Goal: Information Seeking & Learning: Learn about a topic

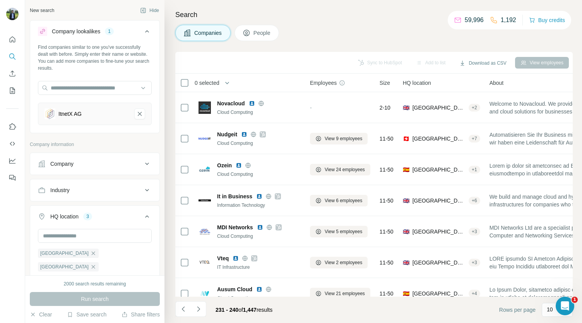
scroll to position [73, 0]
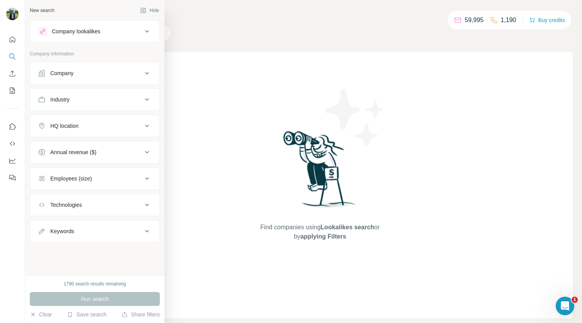
click at [76, 39] on button "Company lookalikes" at bounding box center [94, 31] width 129 height 19
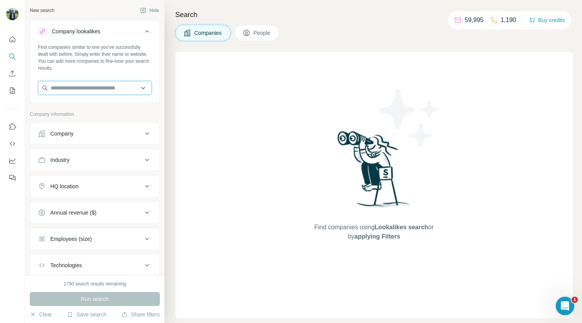
click at [70, 84] on input "text" at bounding box center [95, 88] width 114 height 14
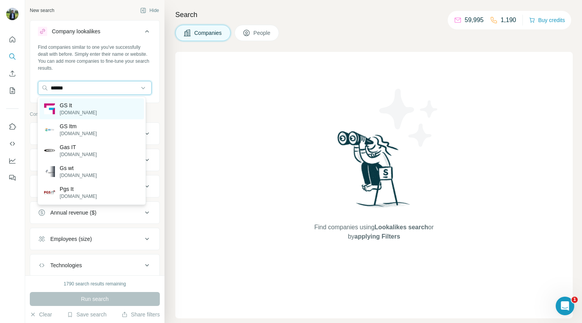
type input "*****"
click at [77, 103] on div "GS It gs-it.ae" at bounding box center [91, 108] width 104 height 21
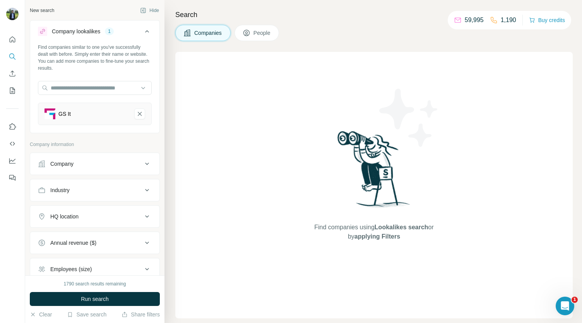
scroll to position [17, 0]
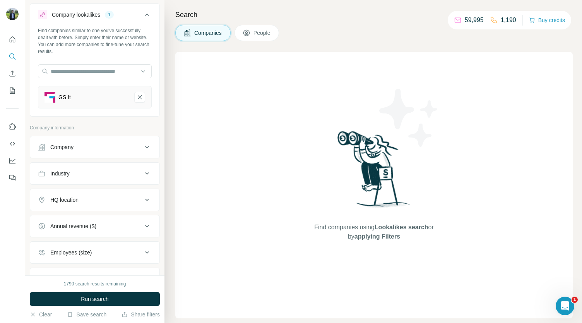
click at [84, 208] on div "HQ location" at bounding box center [95, 200] width 130 height 22
click at [79, 201] on div "HQ location" at bounding box center [64, 200] width 28 height 8
click at [82, 219] on input "text" at bounding box center [95, 219] width 114 height 14
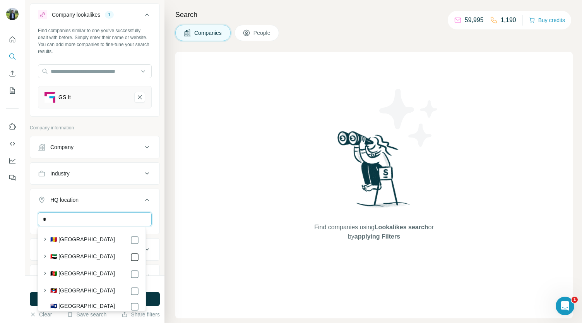
type input "*"
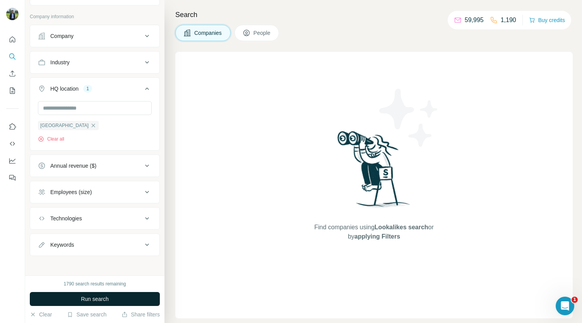
click at [125, 297] on button "Run search" at bounding box center [95, 299] width 130 height 14
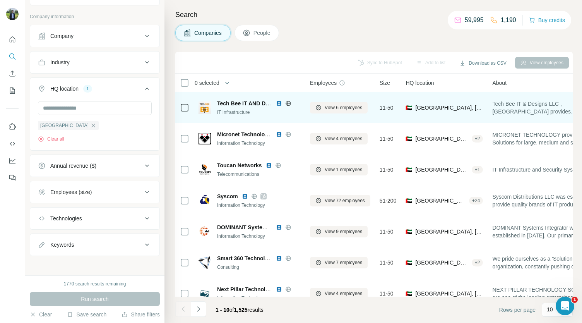
click at [278, 103] on img at bounding box center [279, 103] width 6 height 6
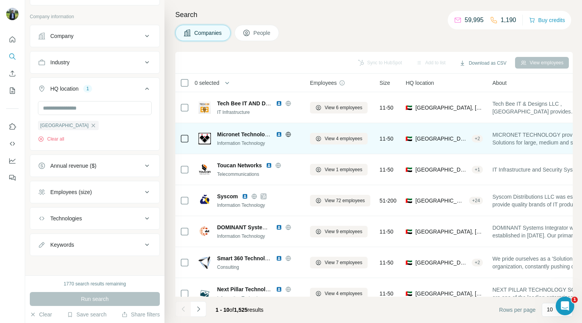
click at [279, 132] on img at bounding box center [279, 134] width 6 height 6
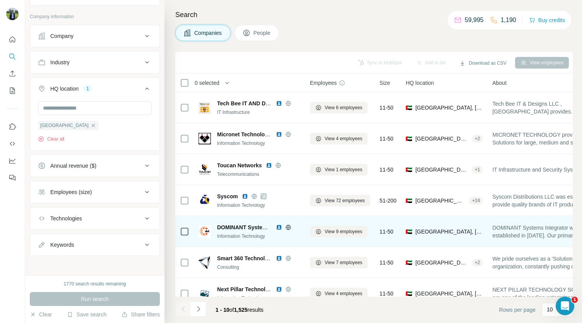
click at [280, 226] on img at bounding box center [279, 227] width 6 height 6
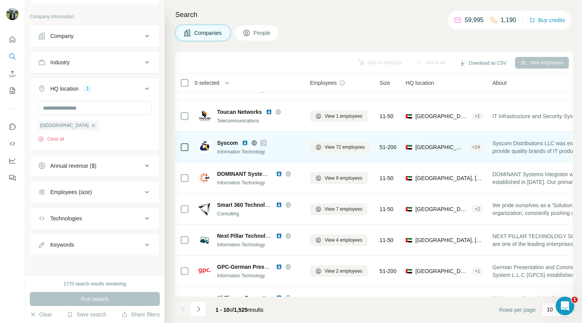
scroll to position [54, 0]
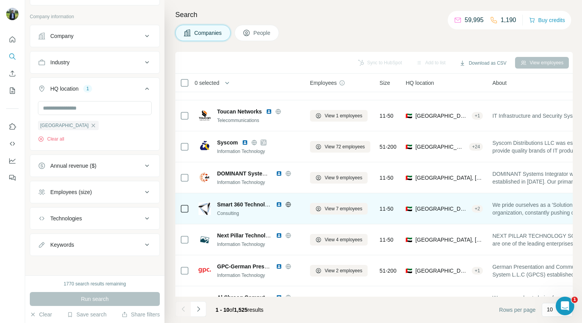
click at [276, 202] on img at bounding box center [279, 204] width 6 height 6
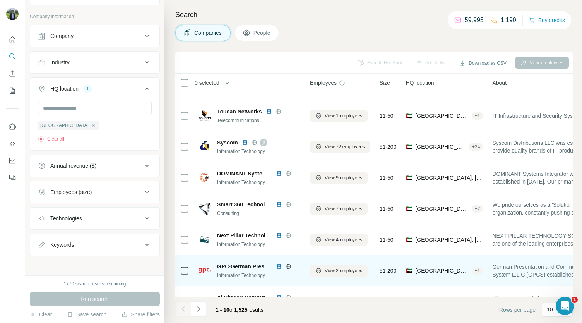
scroll to position [109, 0]
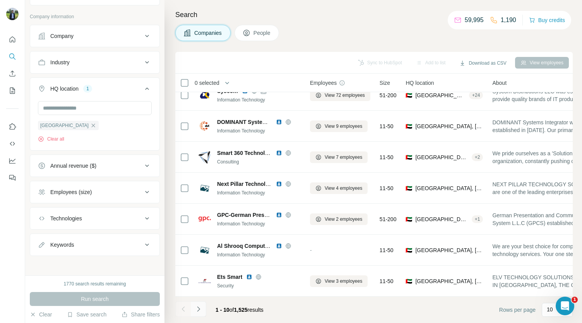
click at [204, 310] on button "Navigate to next page" at bounding box center [198, 308] width 15 height 15
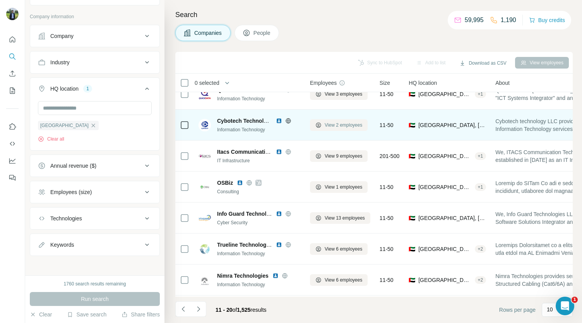
scroll to position [0, 0]
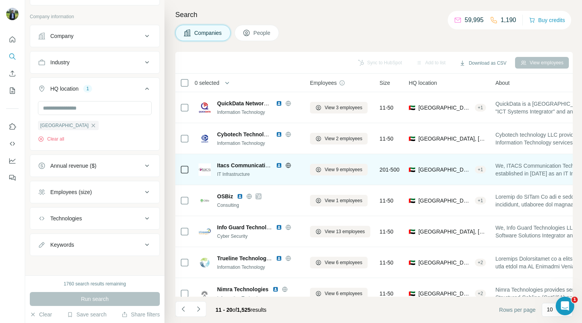
click at [281, 165] on img at bounding box center [279, 165] width 6 height 6
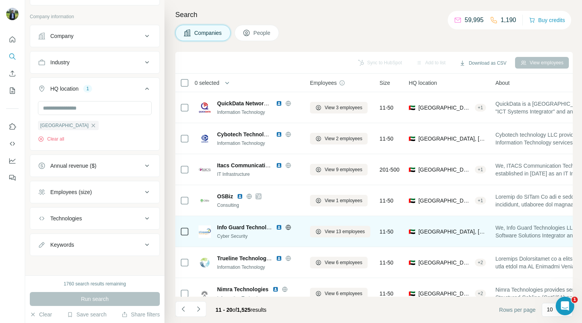
click at [279, 225] on img at bounding box center [279, 227] width 6 height 6
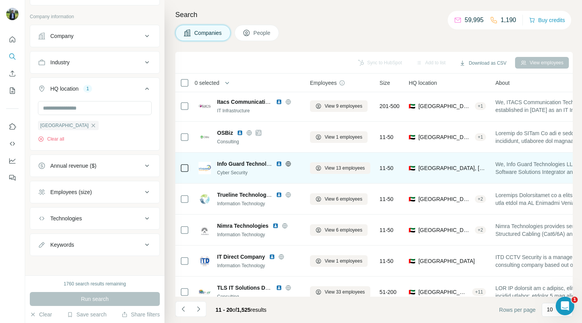
scroll to position [64, 0]
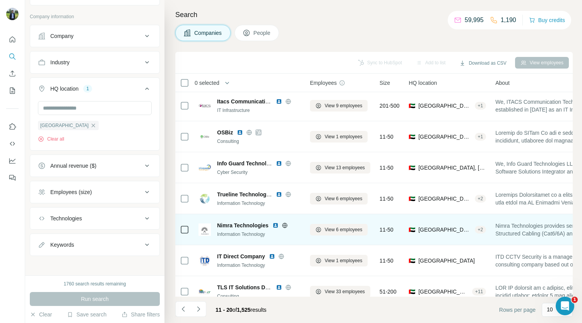
click at [275, 225] on img at bounding box center [276, 225] width 6 height 6
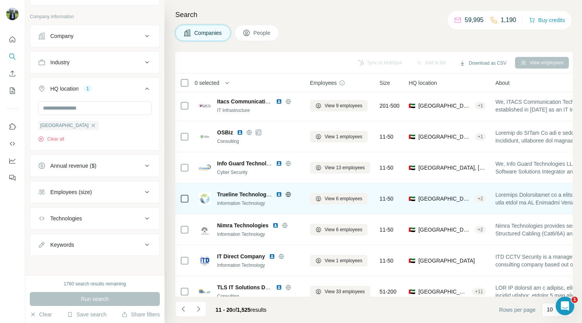
click at [280, 193] on img at bounding box center [279, 194] width 6 height 6
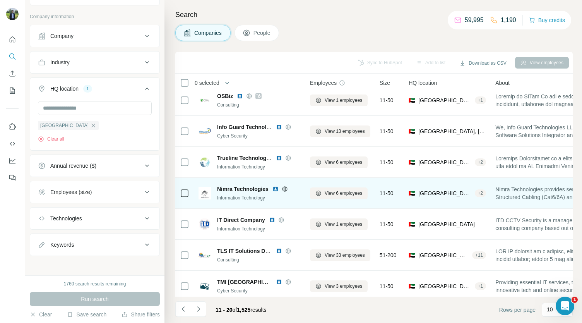
scroll to position [104, 0]
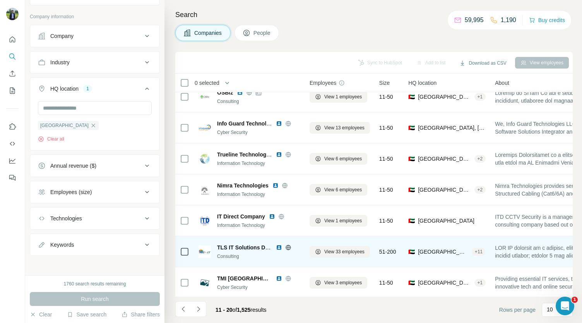
click at [277, 247] on img at bounding box center [279, 247] width 6 height 6
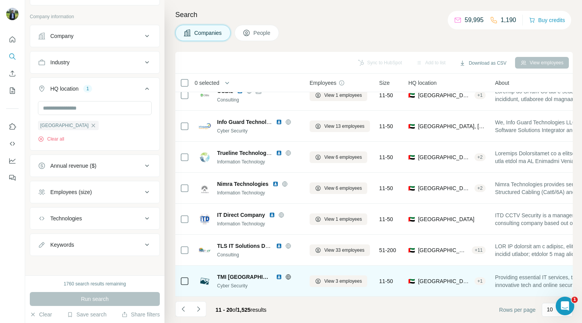
click at [276, 274] on img at bounding box center [279, 277] width 6 height 6
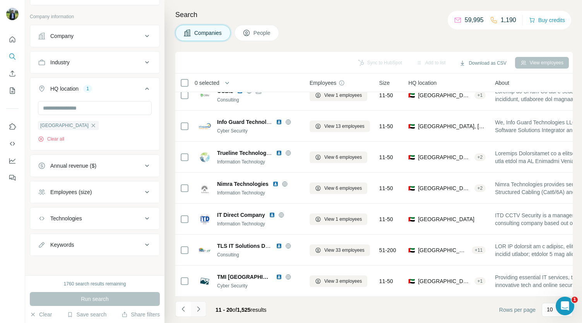
click at [201, 313] on button "Navigate to next page" at bounding box center [198, 308] width 15 height 15
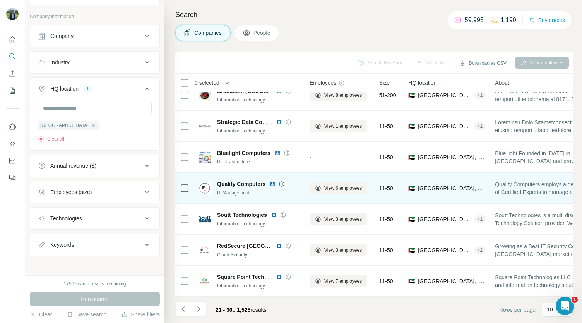
scroll to position [0, 0]
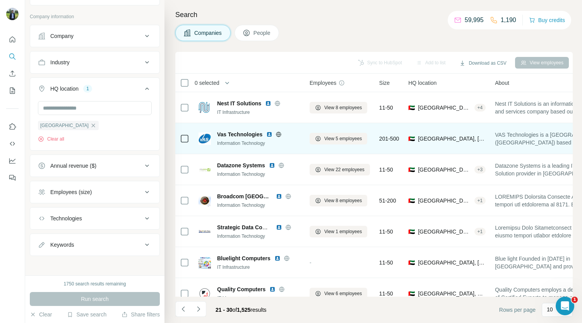
click at [271, 133] on img at bounding box center [269, 134] width 6 height 6
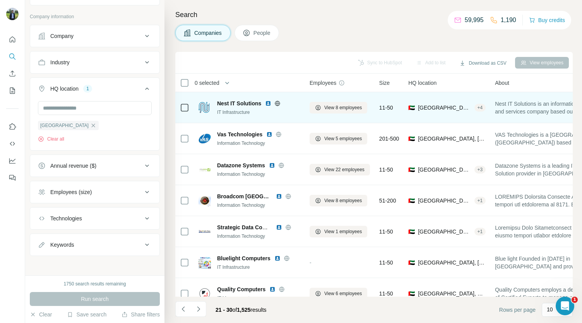
click at [269, 104] on img at bounding box center [268, 103] width 6 height 6
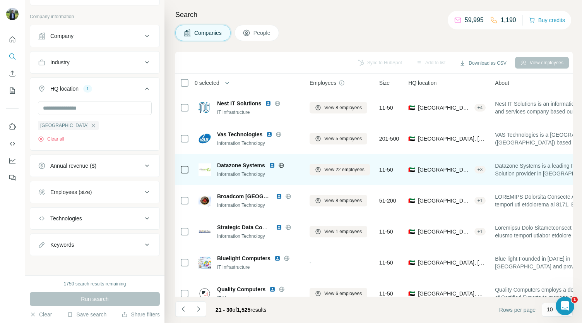
click at [273, 163] on img at bounding box center [272, 165] width 6 height 6
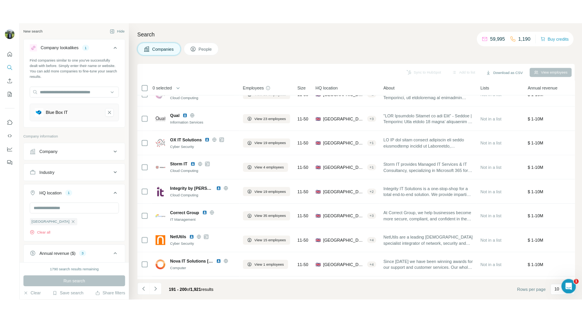
scroll to position [113, 0]
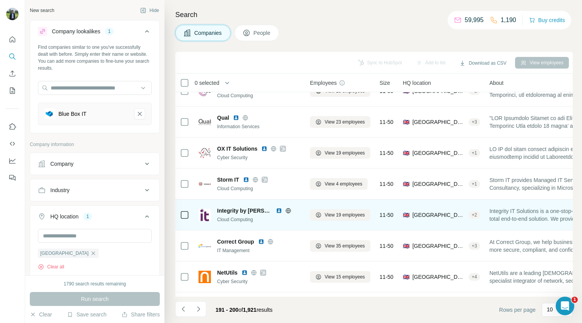
click at [276, 210] on img at bounding box center [279, 211] width 6 height 6
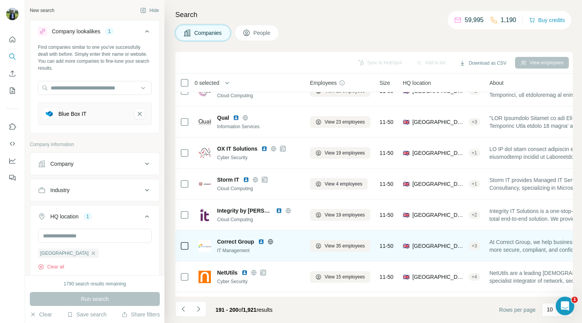
click at [259, 240] on img at bounding box center [261, 241] width 6 height 6
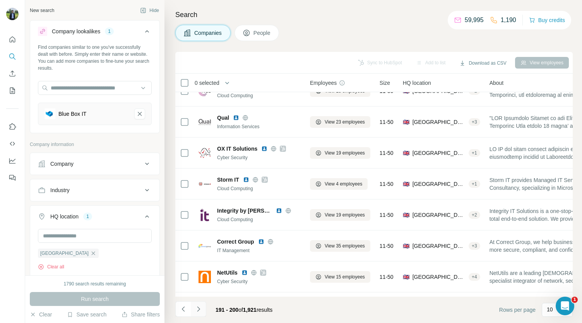
click at [198, 312] on icon "Navigate to next page" at bounding box center [199, 309] width 8 height 8
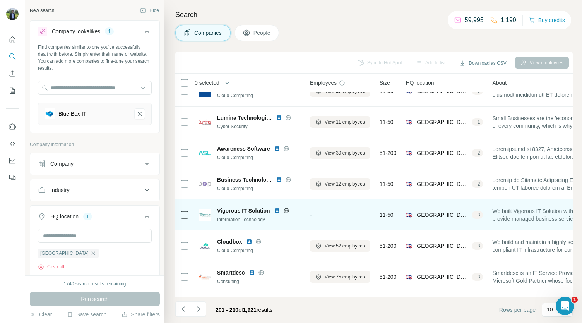
scroll to position [0, 0]
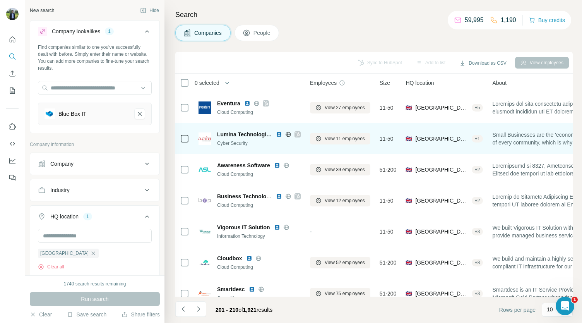
click at [279, 134] on img at bounding box center [279, 134] width 6 height 6
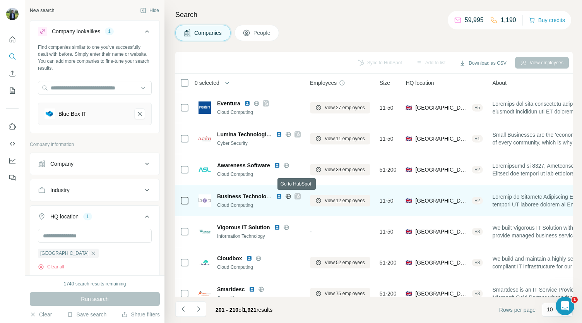
click at [300, 196] on icon at bounding box center [297, 196] width 4 height 5
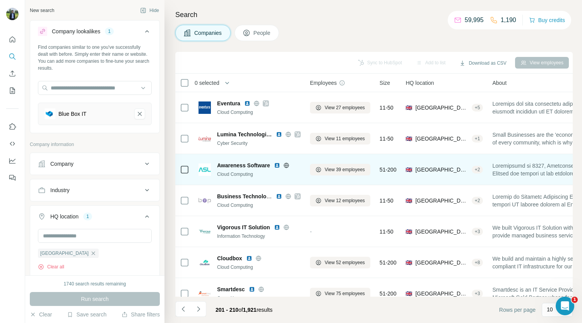
click at [279, 165] on img at bounding box center [277, 165] width 6 height 6
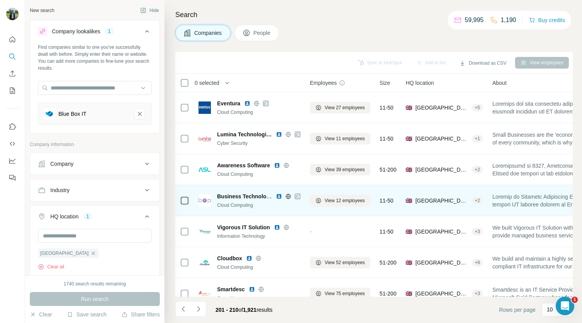
click at [278, 195] on img at bounding box center [279, 196] width 6 height 6
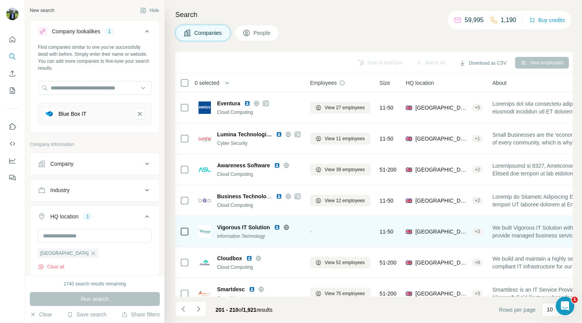
click at [276, 226] on img at bounding box center [277, 227] width 6 height 6
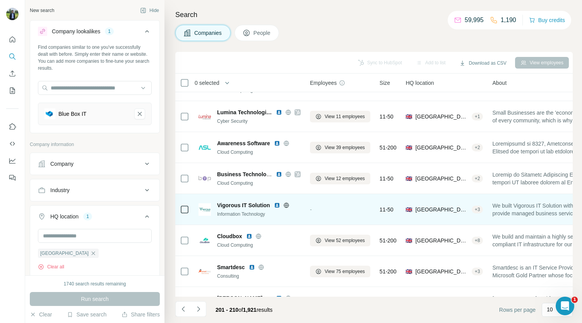
scroll to position [22, 0]
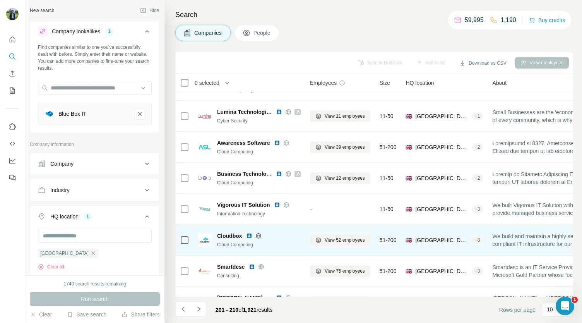
click at [249, 235] on img at bounding box center [249, 236] width 6 height 6
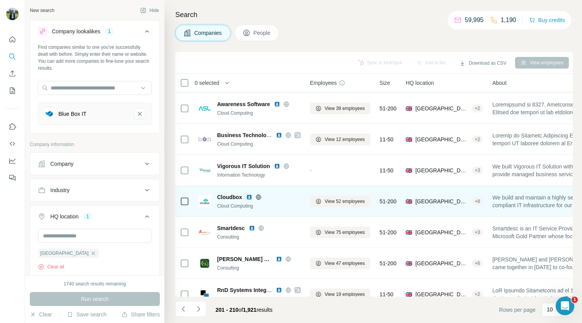
scroll to position [62, 0]
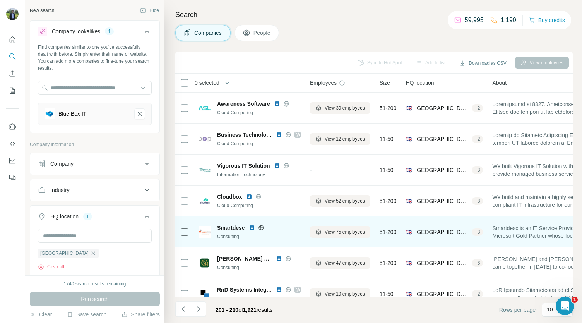
click at [253, 229] on img at bounding box center [252, 228] width 6 height 6
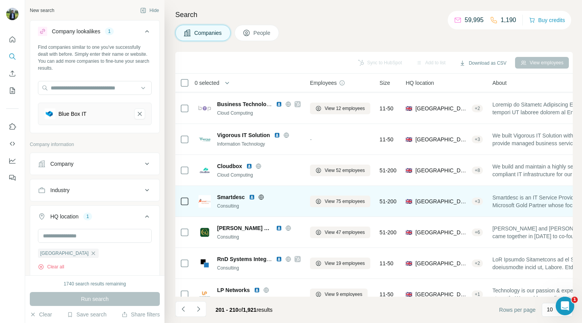
scroll to position [109, 0]
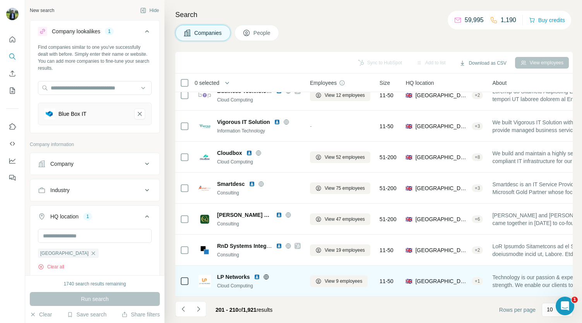
click at [257, 274] on img at bounding box center [257, 277] width 6 height 6
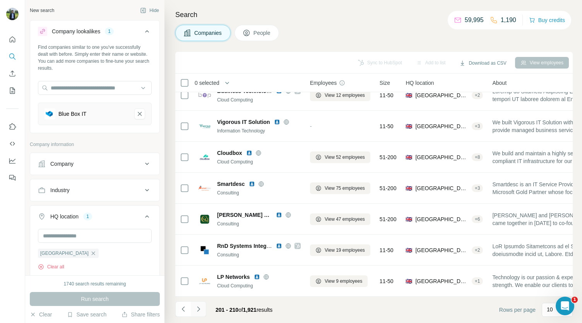
click at [201, 307] on icon "Navigate to next page" at bounding box center [199, 309] width 8 height 8
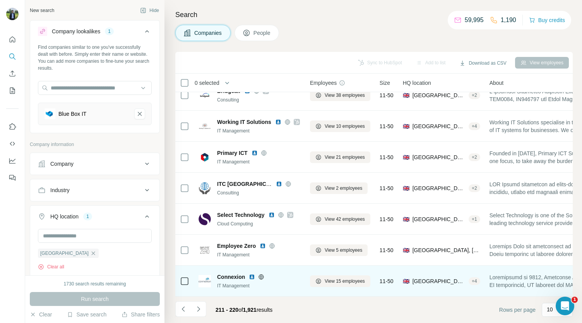
click at [251, 274] on img at bounding box center [252, 277] width 6 height 6
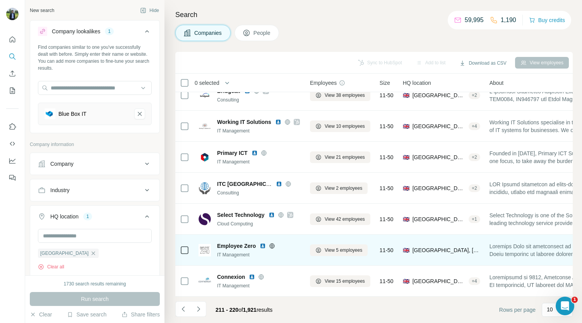
click at [266, 243] on img at bounding box center [263, 246] width 6 height 6
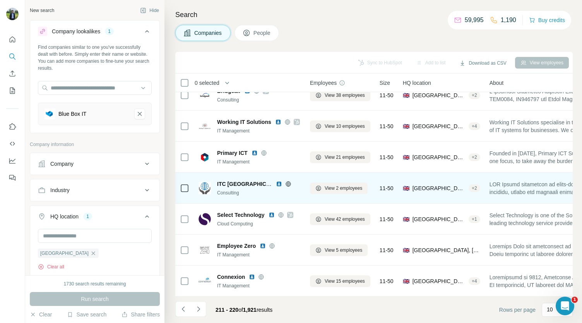
click at [279, 181] on img at bounding box center [279, 184] width 6 height 6
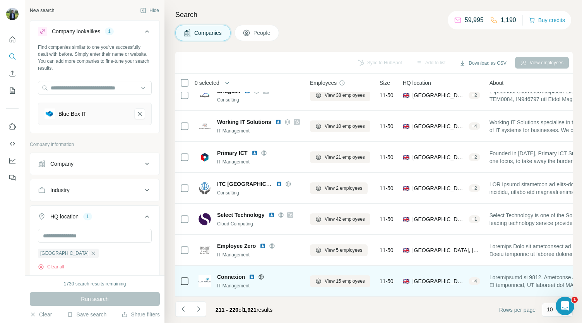
click at [250, 274] on img at bounding box center [252, 277] width 6 height 6
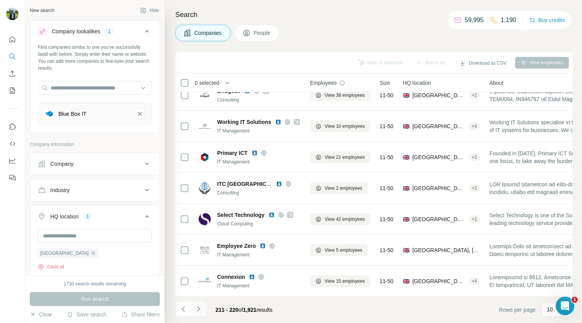
click at [199, 312] on icon "Navigate to next page" at bounding box center [199, 309] width 8 height 8
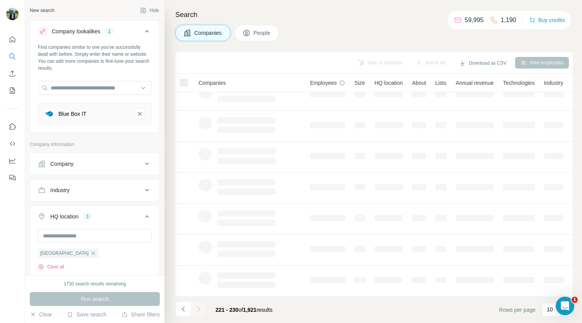
scroll to position [0, 0]
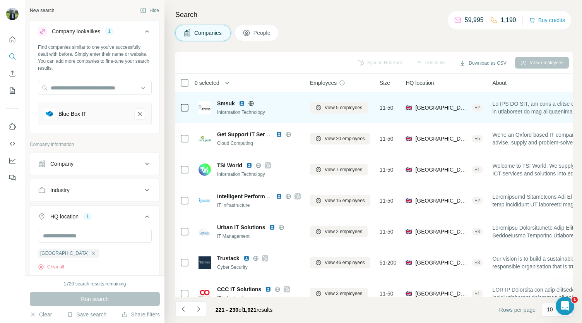
click at [242, 103] on img at bounding box center [242, 103] width 6 height 6
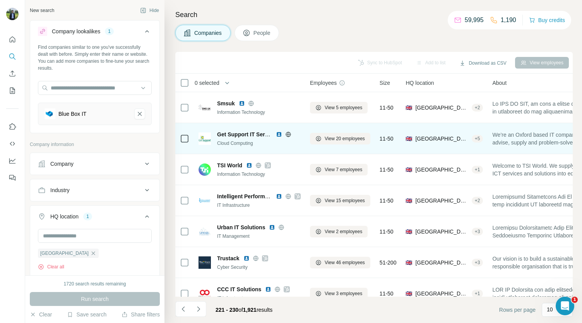
click at [280, 134] on img at bounding box center [279, 134] width 6 height 6
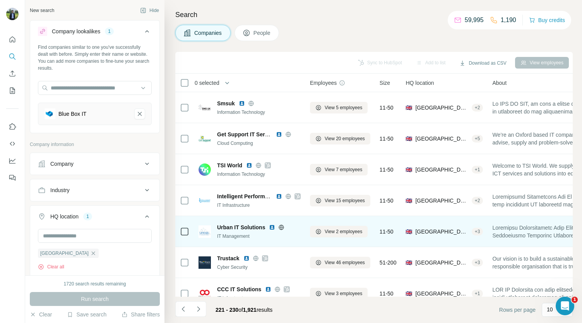
click at [271, 226] on img at bounding box center [272, 227] width 6 height 6
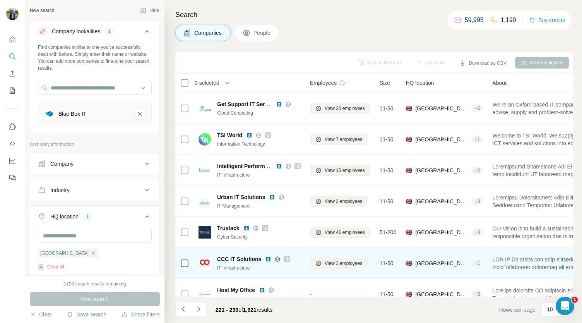
scroll to position [76, 0]
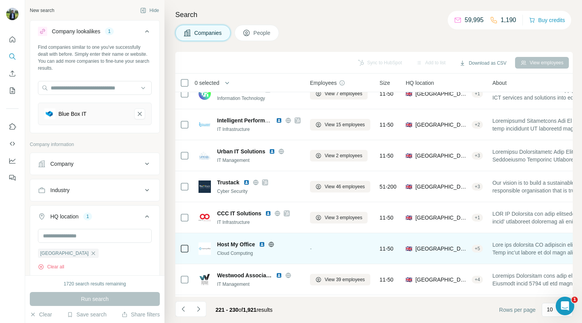
click at [264, 244] on img at bounding box center [262, 244] width 6 height 6
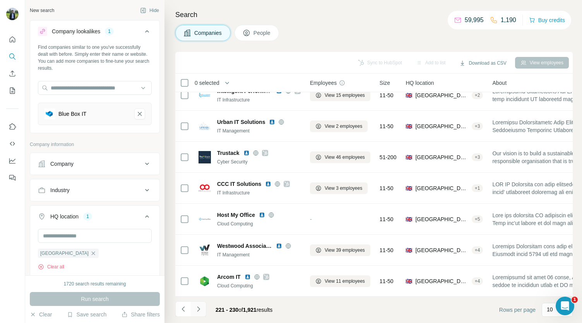
click at [199, 313] on button "Navigate to next page" at bounding box center [198, 308] width 15 height 15
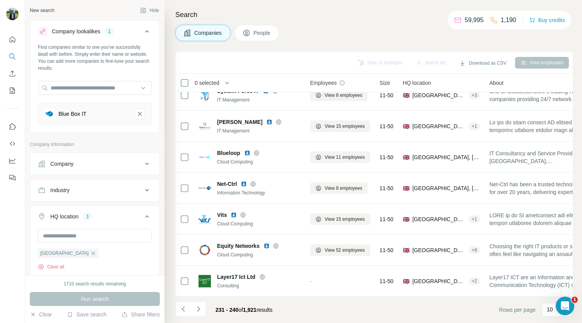
scroll to position [0, 0]
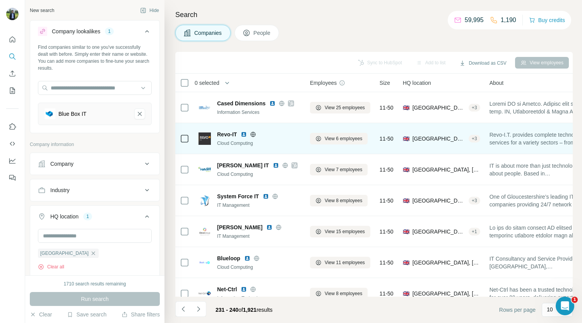
click at [245, 134] on img at bounding box center [244, 134] width 6 height 6
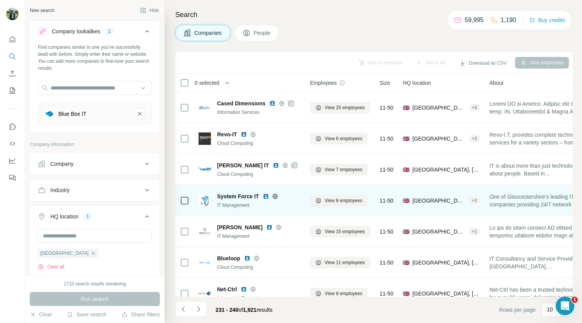
click at [265, 195] on img at bounding box center [266, 196] width 6 height 6
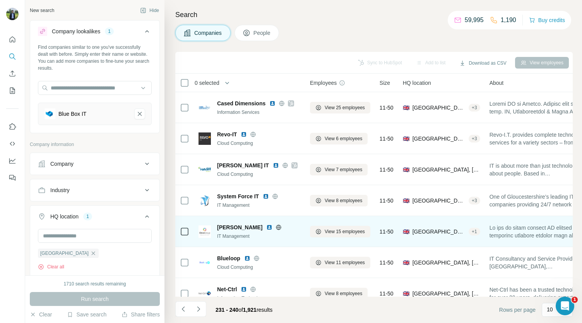
click at [266, 228] on img at bounding box center [269, 227] width 6 height 6
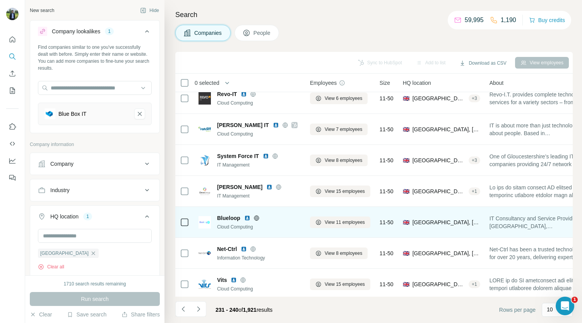
scroll to position [42, 0]
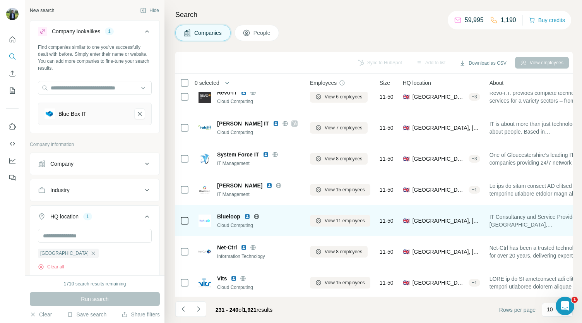
click at [245, 217] on img at bounding box center [247, 216] width 6 height 6
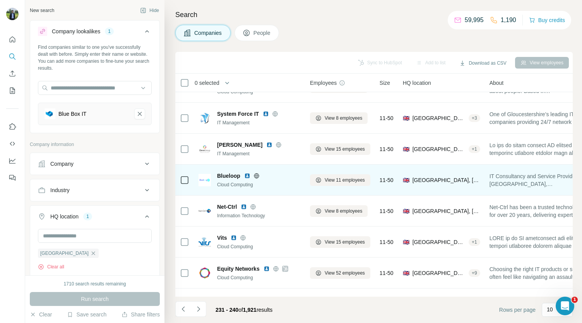
scroll to position [99, 0]
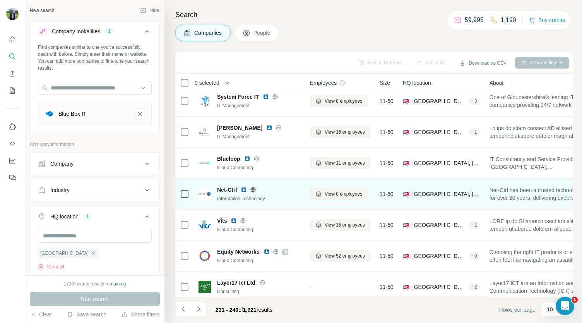
click at [245, 189] on img at bounding box center [244, 190] width 6 height 6
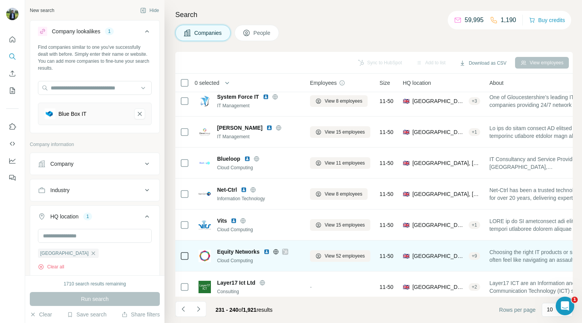
scroll to position [109, 0]
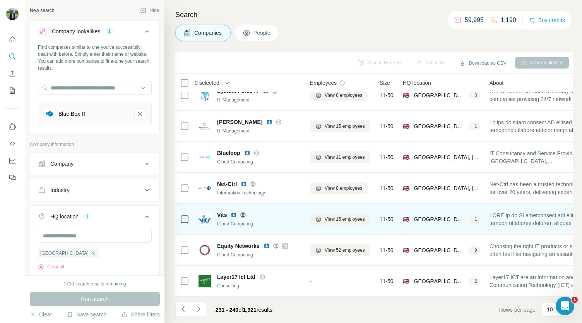
click at [235, 212] on img at bounding box center [234, 215] width 6 height 6
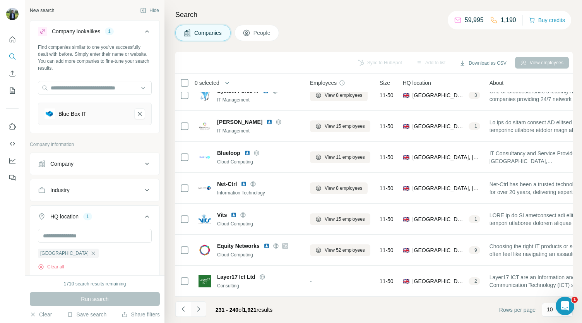
click at [198, 309] on icon "Navigate to next page" at bounding box center [199, 309] width 8 height 8
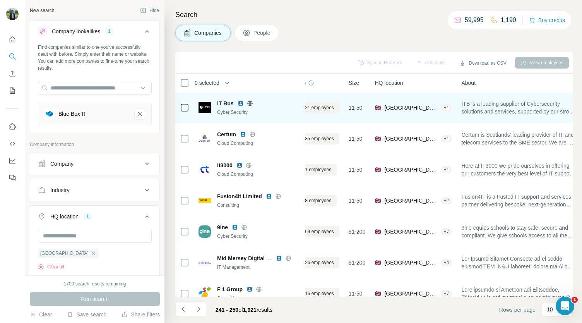
scroll to position [0, 0]
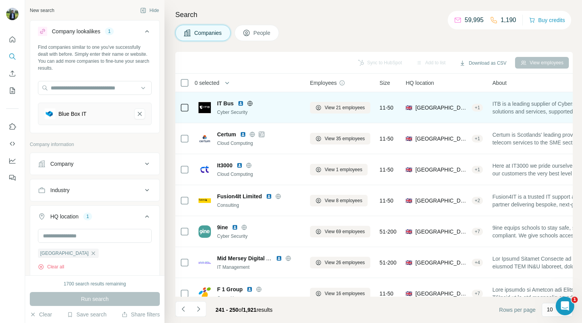
click at [240, 103] on img at bounding box center [241, 103] width 6 height 6
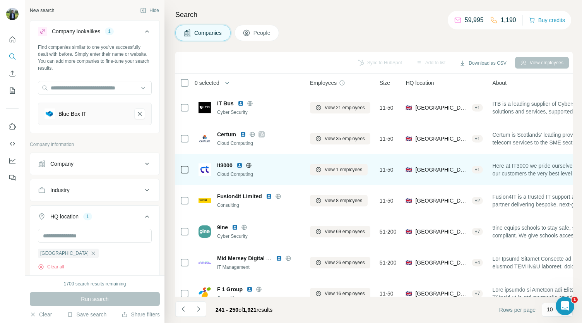
click at [242, 166] on img at bounding box center [240, 165] width 6 height 6
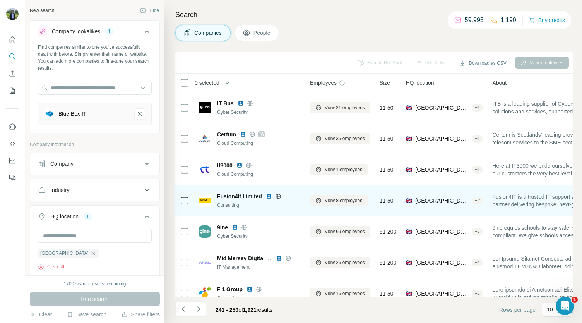
click at [268, 195] on img at bounding box center [269, 196] width 6 height 6
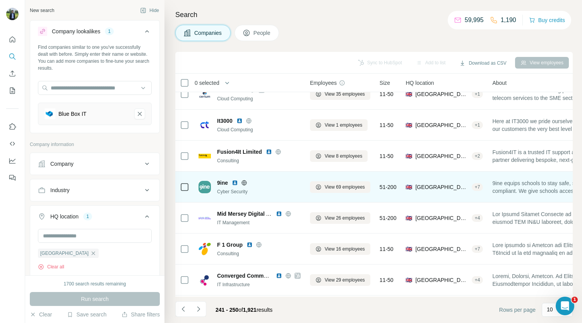
scroll to position [51, 0]
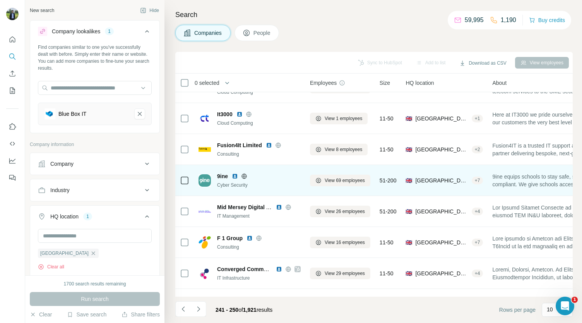
click at [235, 177] on img at bounding box center [235, 176] width 6 height 6
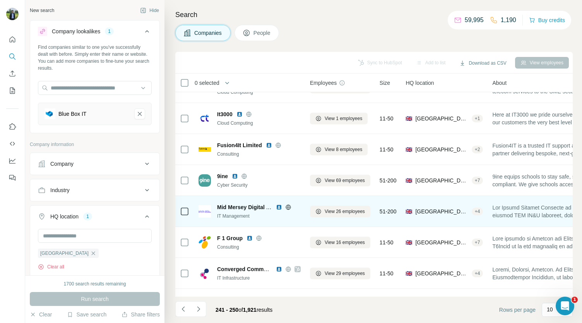
scroll to position [109, 0]
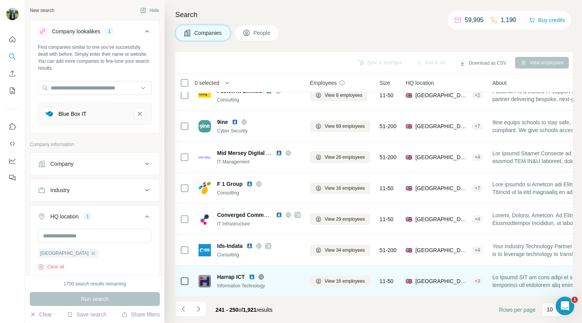
click at [253, 274] on img at bounding box center [252, 277] width 6 height 6
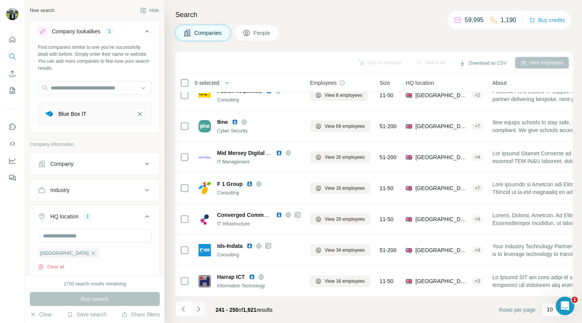
click at [200, 311] on icon "Navigate to next page" at bounding box center [199, 309] width 8 height 8
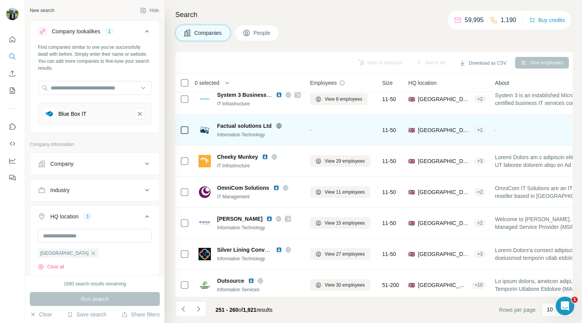
scroll to position [0, 0]
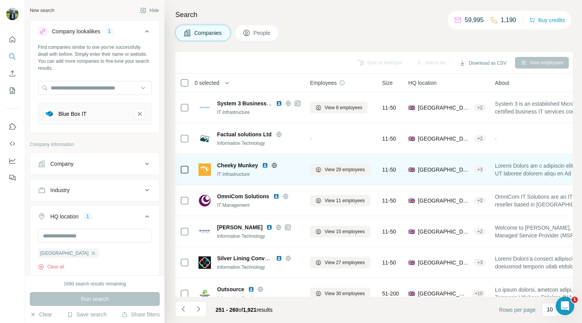
click at [264, 162] on img at bounding box center [265, 165] width 6 height 6
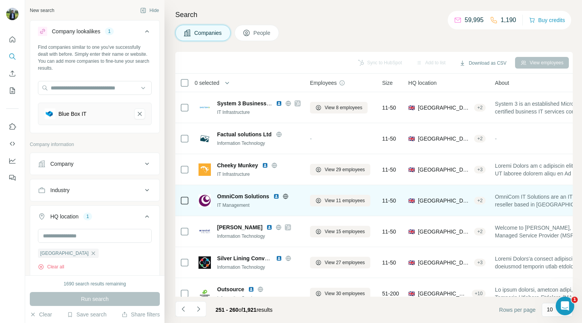
click at [274, 197] on img at bounding box center [276, 196] width 6 height 6
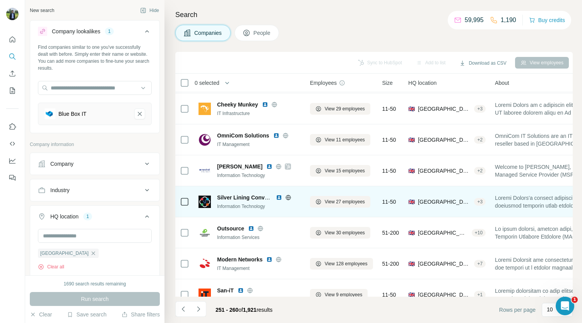
scroll to position [61, 0]
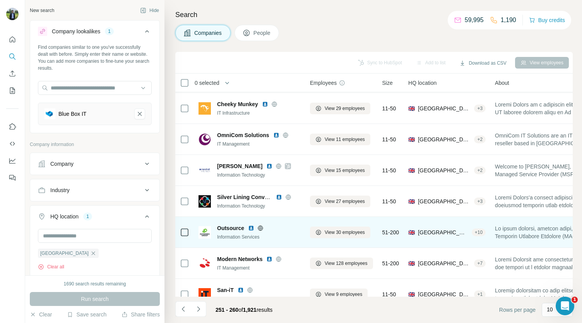
click at [251, 227] on img at bounding box center [251, 228] width 6 height 6
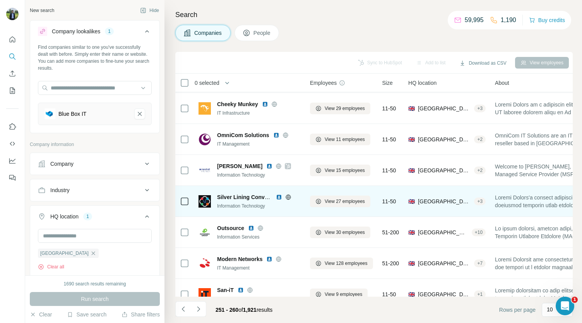
click at [278, 195] on img at bounding box center [279, 197] width 6 height 6
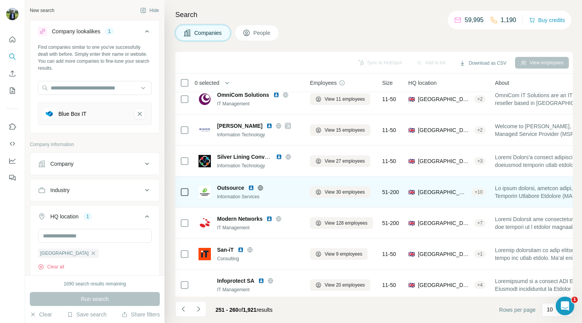
scroll to position [109, 0]
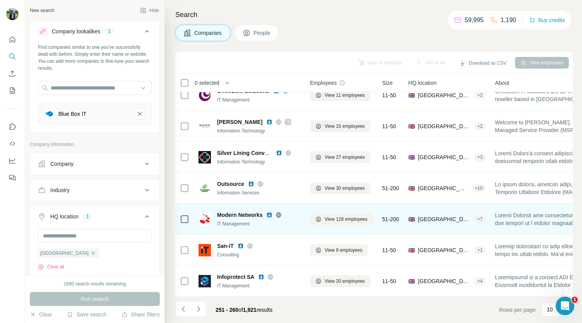
click at [269, 212] on img at bounding box center [269, 215] width 6 height 6
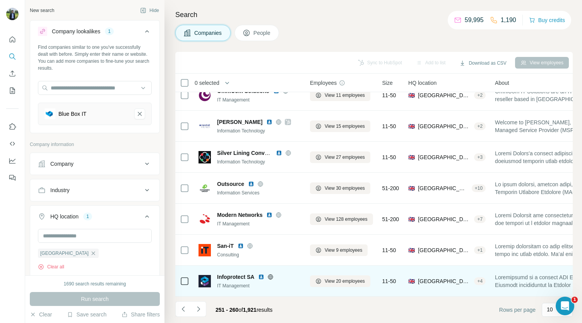
click at [261, 274] on img at bounding box center [261, 277] width 6 height 6
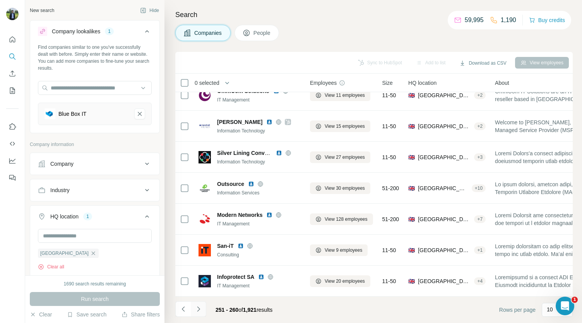
click at [200, 305] on icon "Navigate to next page" at bounding box center [199, 309] width 8 height 8
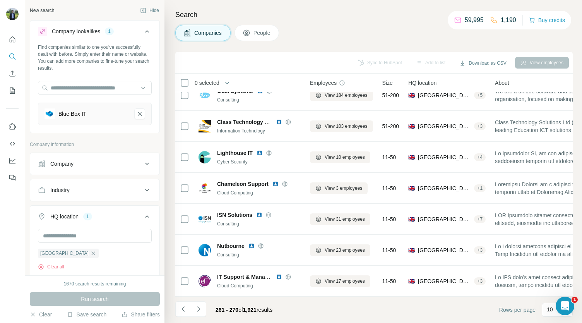
scroll to position [0, 0]
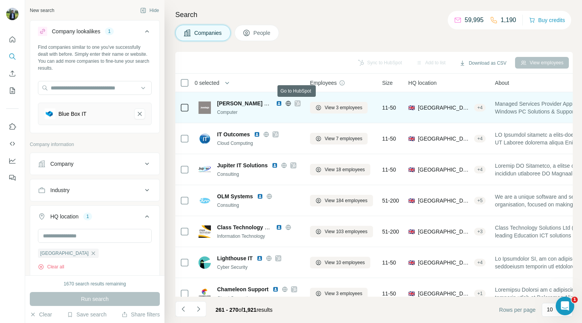
click at [298, 103] on icon at bounding box center [297, 103] width 4 height 5
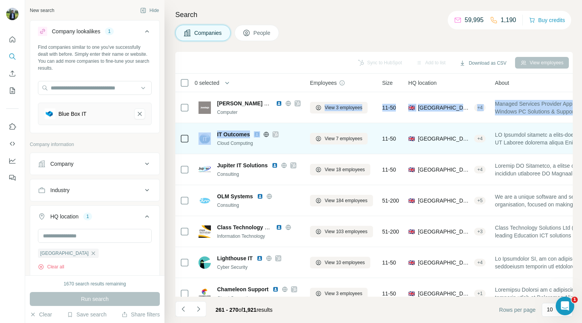
drag, startPoint x: 275, startPoint y: 133, endPoint x: 246, endPoint y: 123, distance: 30.9
click at [246, 123] on td "IT Outcomes Cloud Computing" at bounding box center [249, 138] width 111 height 31
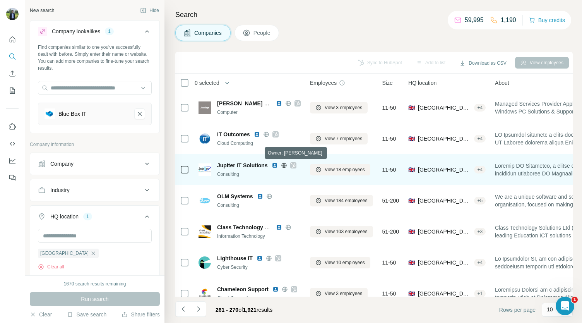
click at [294, 165] on icon at bounding box center [293, 165] width 5 height 6
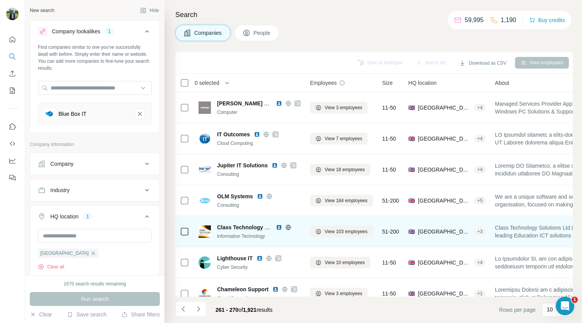
click at [279, 228] on img at bounding box center [279, 227] width 6 height 6
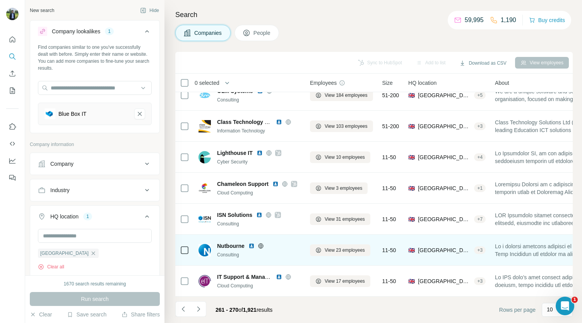
scroll to position [109, 0]
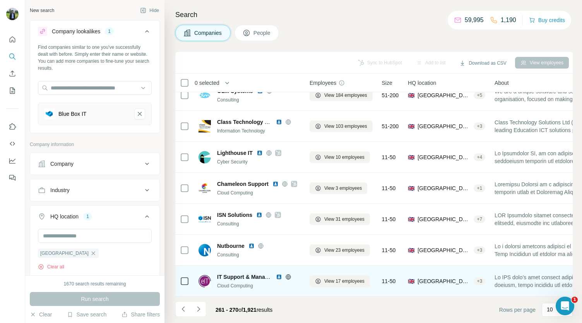
click at [278, 274] on img at bounding box center [279, 277] width 6 height 6
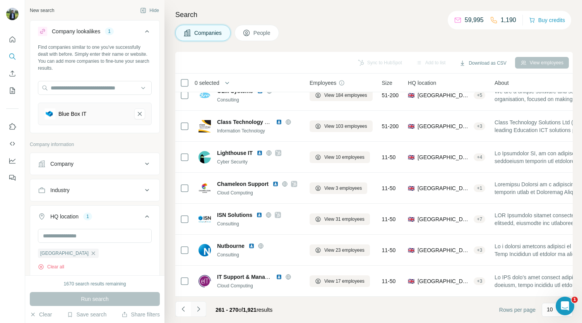
click at [201, 308] on icon "Navigate to next page" at bounding box center [199, 309] width 8 height 8
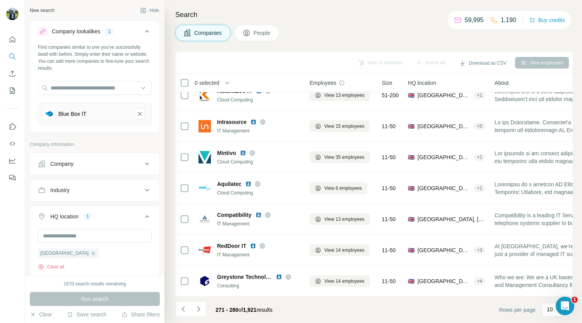
scroll to position [0, 0]
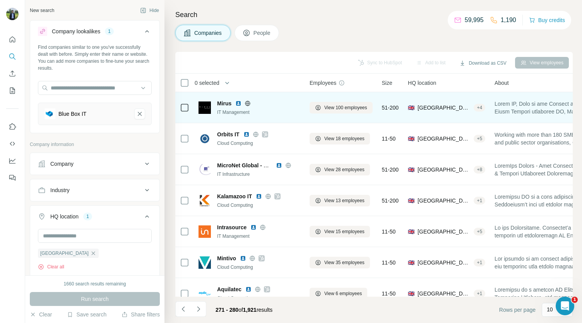
click at [240, 104] on img at bounding box center [238, 103] width 6 height 6
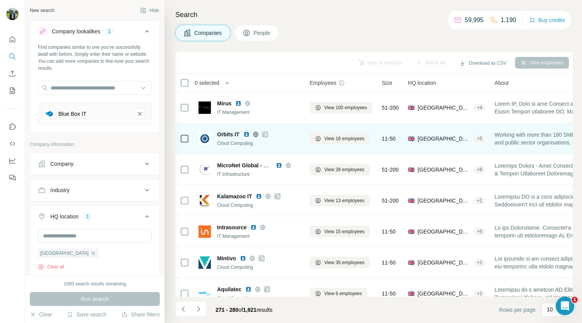
click at [265, 136] on icon at bounding box center [265, 134] width 5 height 6
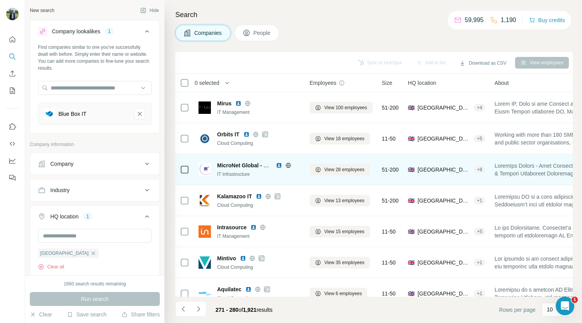
click at [280, 165] on img at bounding box center [279, 165] width 6 height 6
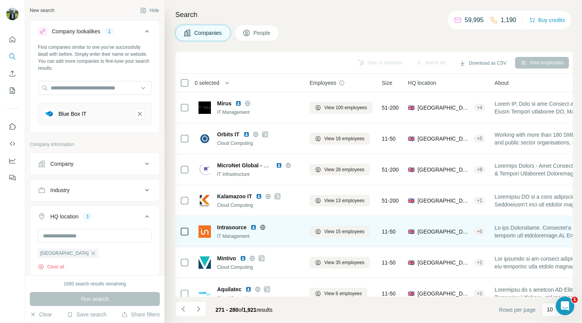
click at [253, 227] on img at bounding box center [253, 227] width 6 height 6
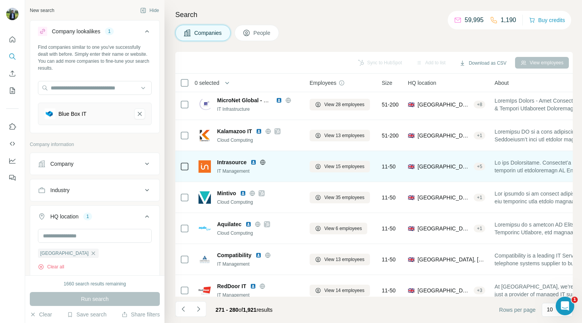
scroll to position [71, 0]
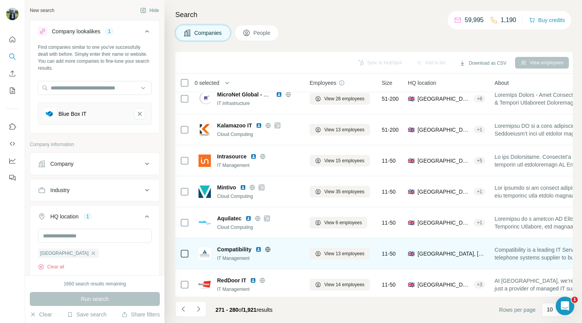
click at [257, 248] on img at bounding box center [259, 249] width 6 height 6
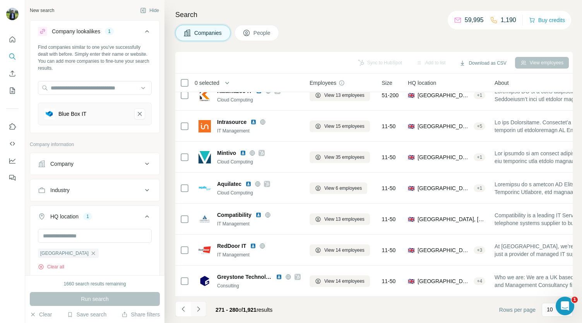
click at [204, 307] on button "Navigate to next page" at bounding box center [198, 308] width 15 height 15
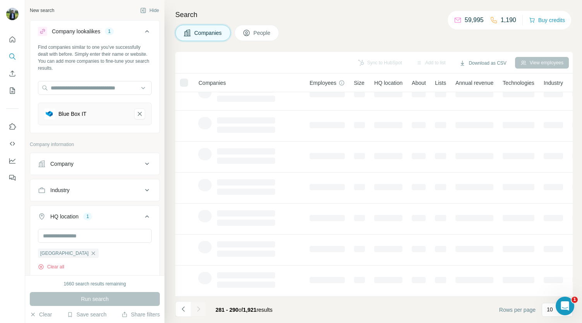
scroll to position [0, 0]
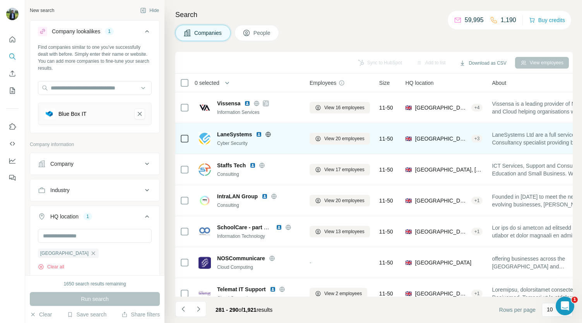
click at [259, 135] on img at bounding box center [259, 134] width 6 height 6
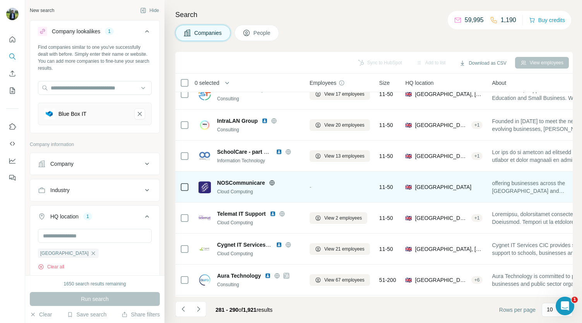
scroll to position [76, 0]
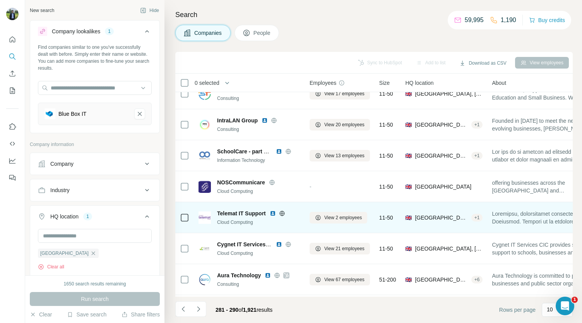
click at [275, 213] on img at bounding box center [273, 213] width 6 height 6
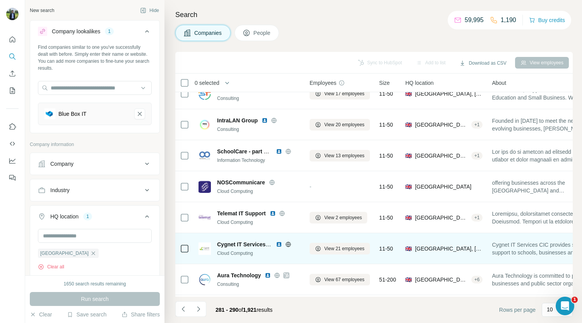
click at [280, 242] on img at bounding box center [279, 244] width 6 height 6
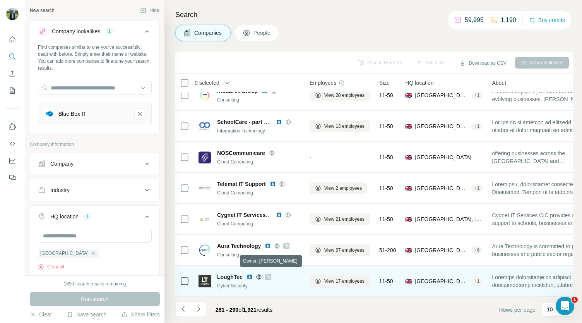
click at [266, 274] on icon at bounding box center [268, 277] width 5 height 6
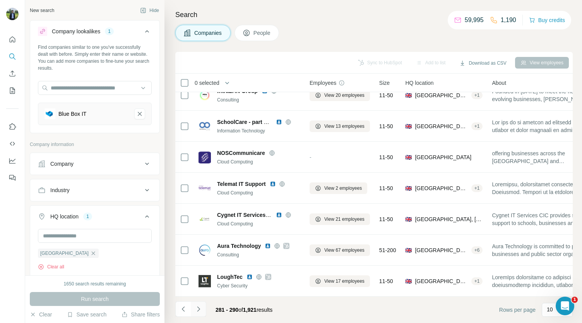
click at [201, 308] on icon "Navigate to next page" at bounding box center [199, 309] width 8 height 8
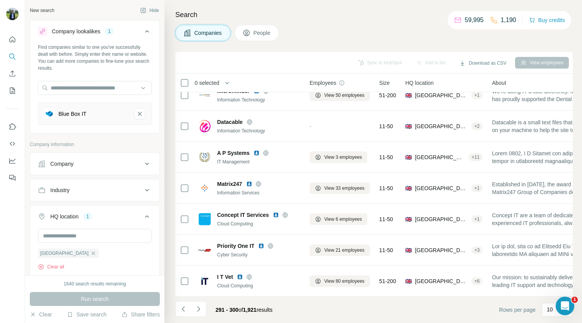
scroll to position [0, 0]
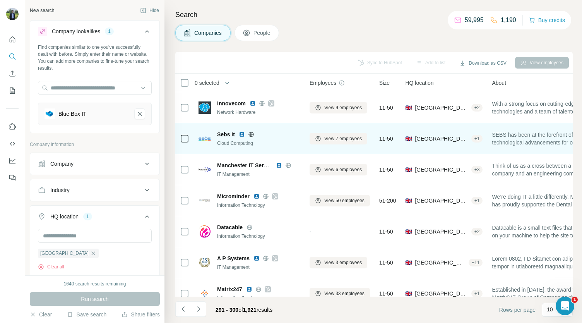
click at [242, 132] on img at bounding box center [242, 134] width 6 height 6
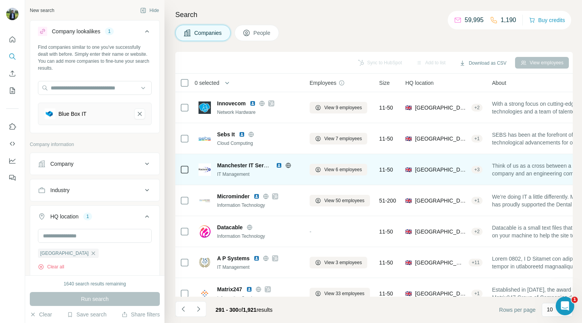
click at [278, 165] on img at bounding box center [279, 165] width 6 height 6
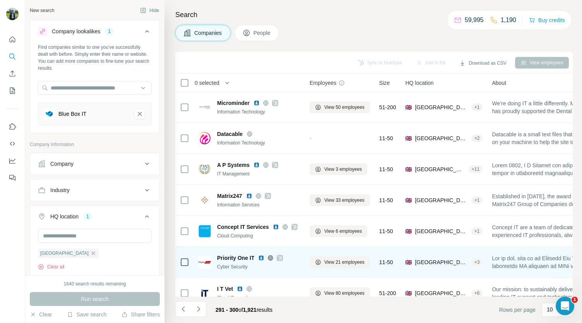
scroll to position [109, 0]
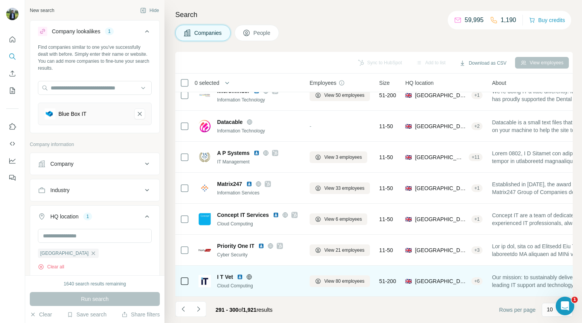
click at [240, 274] on img at bounding box center [240, 277] width 6 height 6
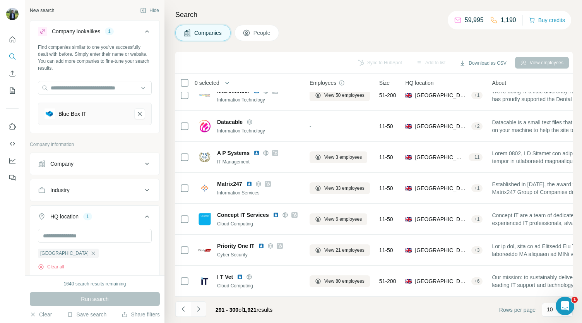
click at [201, 310] on icon "Navigate to next page" at bounding box center [199, 309] width 8 height 8
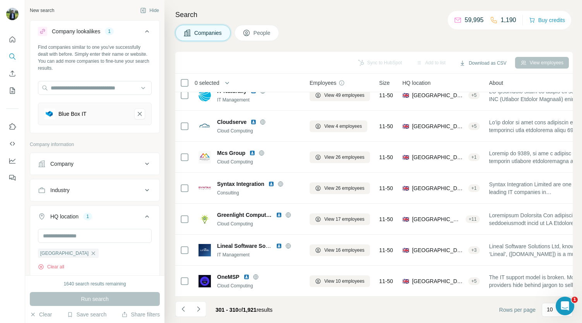
scroll to position [0, 0]
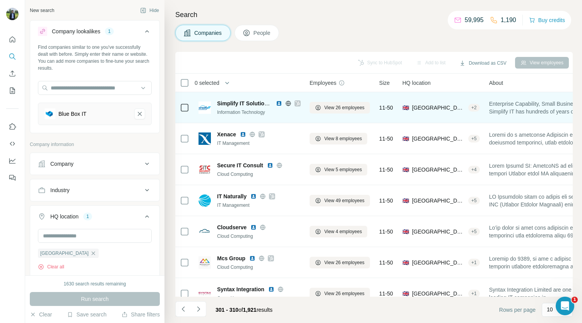
click at [279, 103] on img at bounding box center [279, 103] width 6 height 6
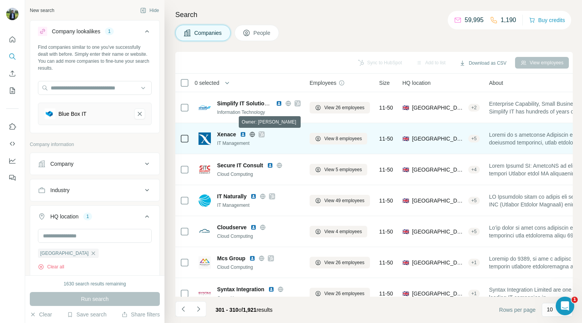
click at [261, 134] on icon at bounding box center [261, 134] width 5 height 6
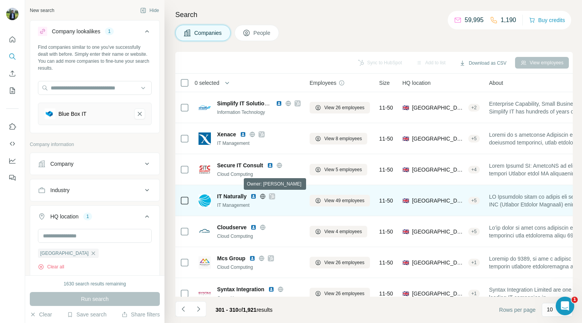
click at [271, 195] on icon at bounding box center [272, 196] width 5 height 6
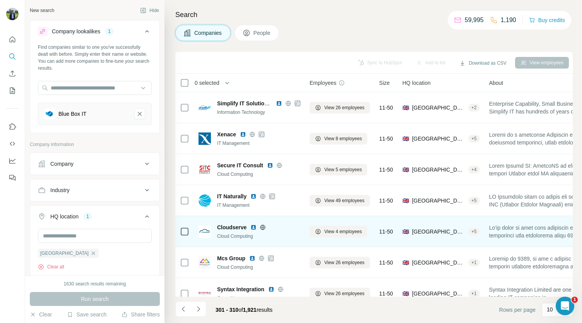
click at [253, 226] on img at bounding box center [253, 227] width 6 height 6
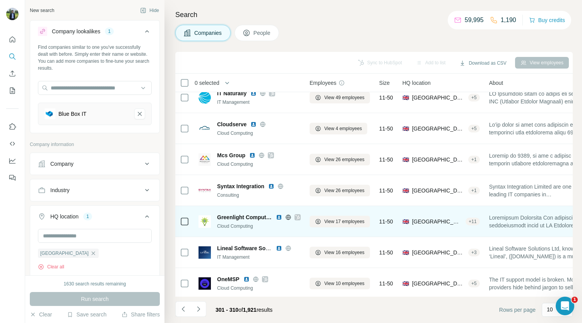
scroll to position [103, 0]
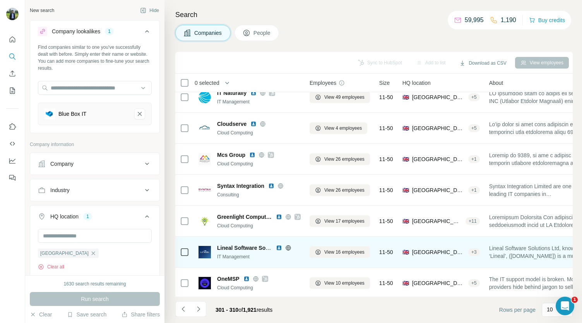
click at [277, 248] on img at bounding box center [279, 248] width 6 height 6
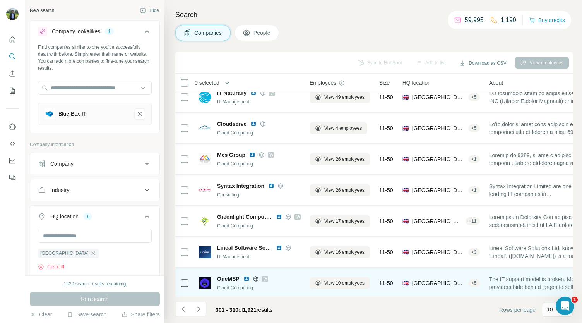
scroll to position [109, 0]
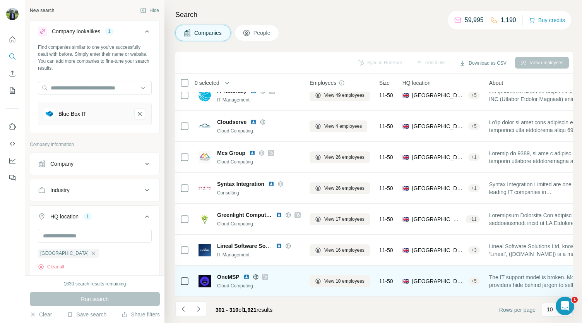
click at [247, 274] on img at bounding box center [247, 277] width 6 height 6
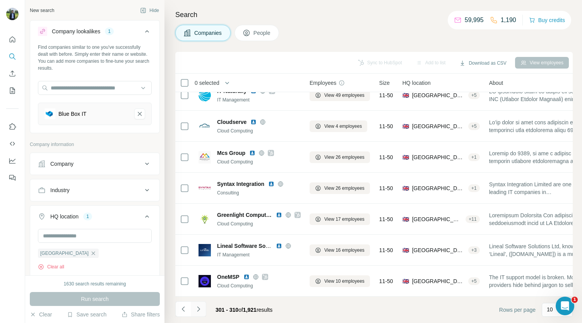
click at [202, 312] on button "Navigate to next page" at bounding box center [198, 308] width 15 height 15
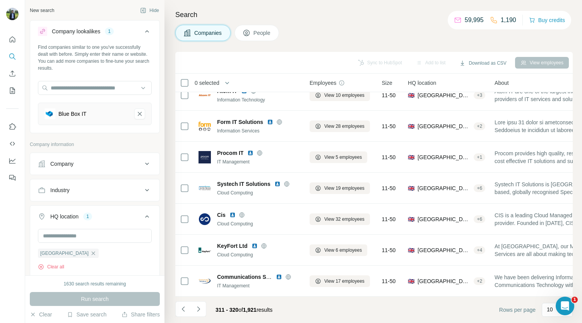
scroll to position [0, 0]
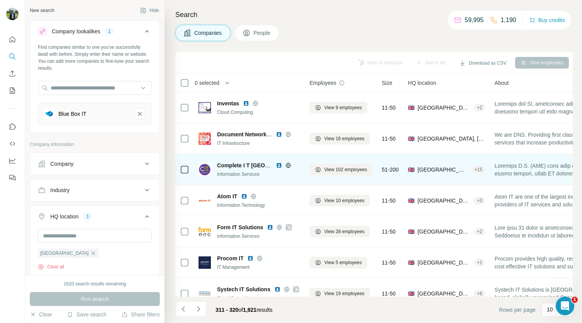
click at [279, 163] on img at bounding box center [279, 165] width 6 height 6
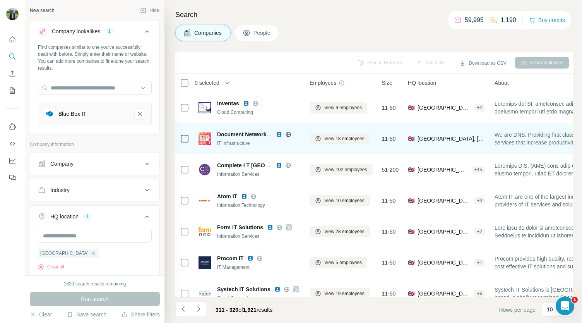
click at [277, 133] on img at bounding box center [279, 134] width 6 height 6
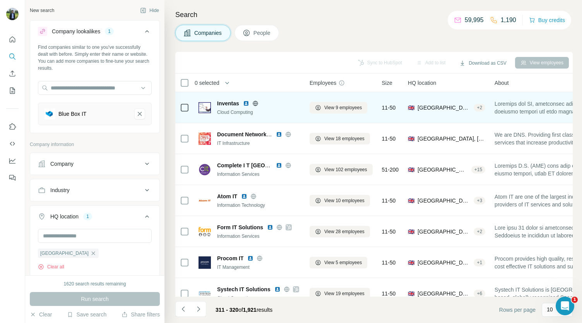
click at [244, 100] on img at bounding box center [246, 103] width 6 height 6
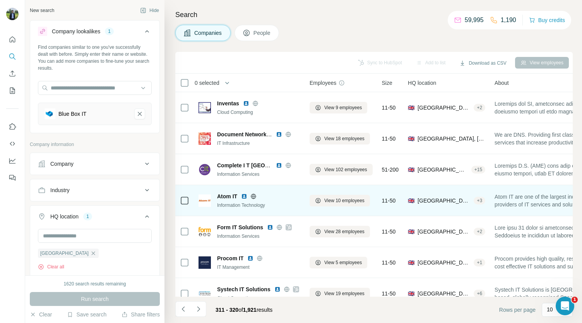
click at [243, 197] on img at bounding box center [244, 196] width 6 height 6
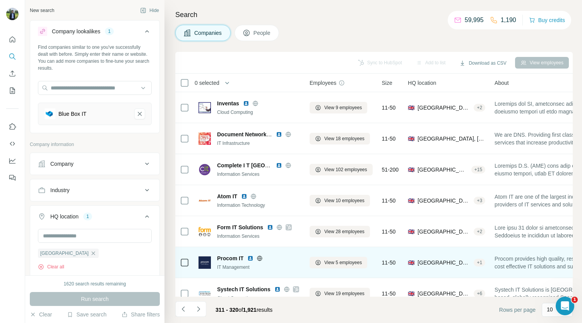
scroll to position [27, 0]
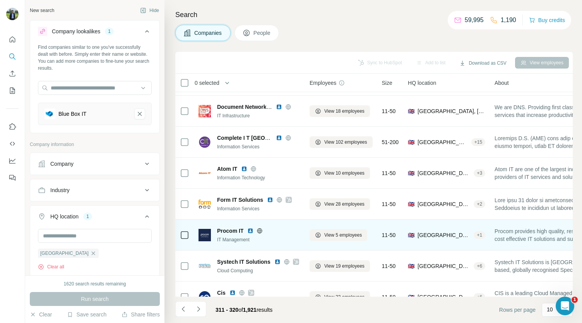
click at [248, 232] on img at bounding box center [250, 231] width 6 height 6
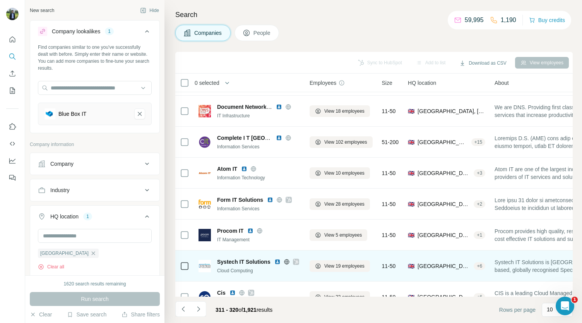
click at [294, 260] on icon at bounding box center [296, 262] width 5 height 6
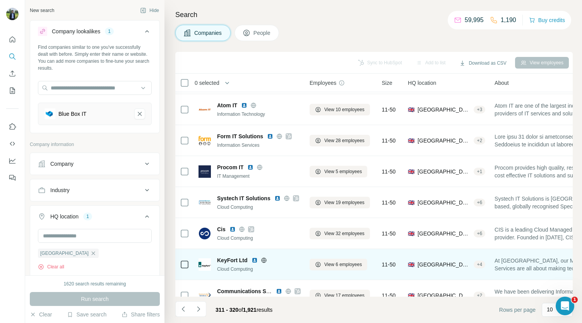
scroll to position [109, 0]
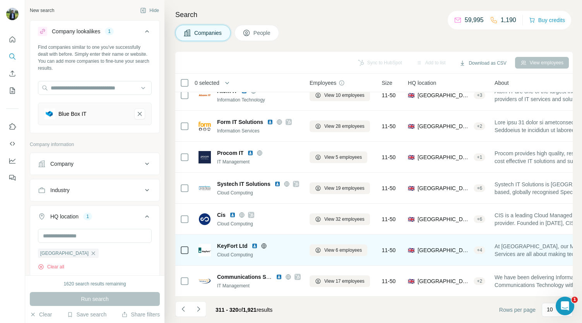
click at [252, 243] on img at bounding box center [255, 246] width 6 height 6
click at [228, 259] on td "KeyFort Ltd Cloud Computing" at bounding box center [249, 250] width 111 height 31
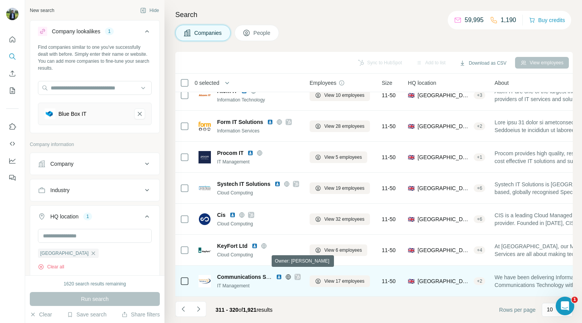
drag, startPoint x: 297, startPoint y: 272, endPoint x: 264, endPoint y: 282, distance: 33.7
click at [264, 282] on div "IT Management" at bounding box center [259, 285] width 84 height 7
click at [296, 275] on icon at bounding box center [297, 277] width 5 height 6
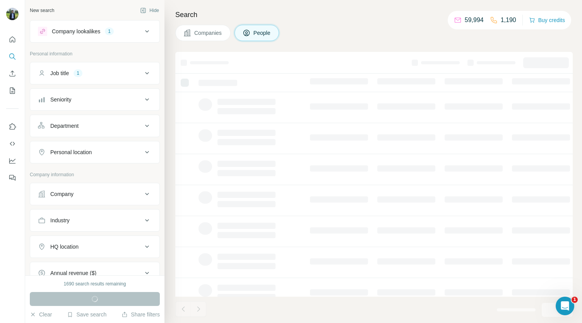
click at [142, 71] on icon at bounding box center [146, 73] width 9 height 9
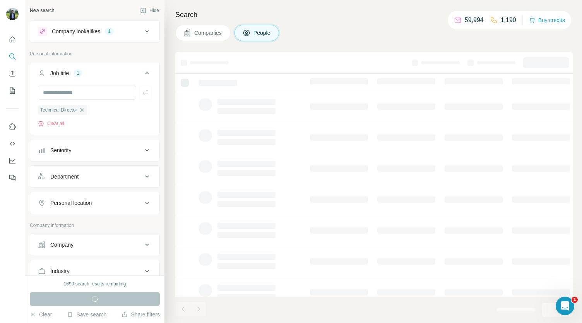
click at [142, 71] on icon at bounding box center [146, 73] width 9 height 9
